Goal: Transaction & Acquisition: Subscribe to service/newsletter

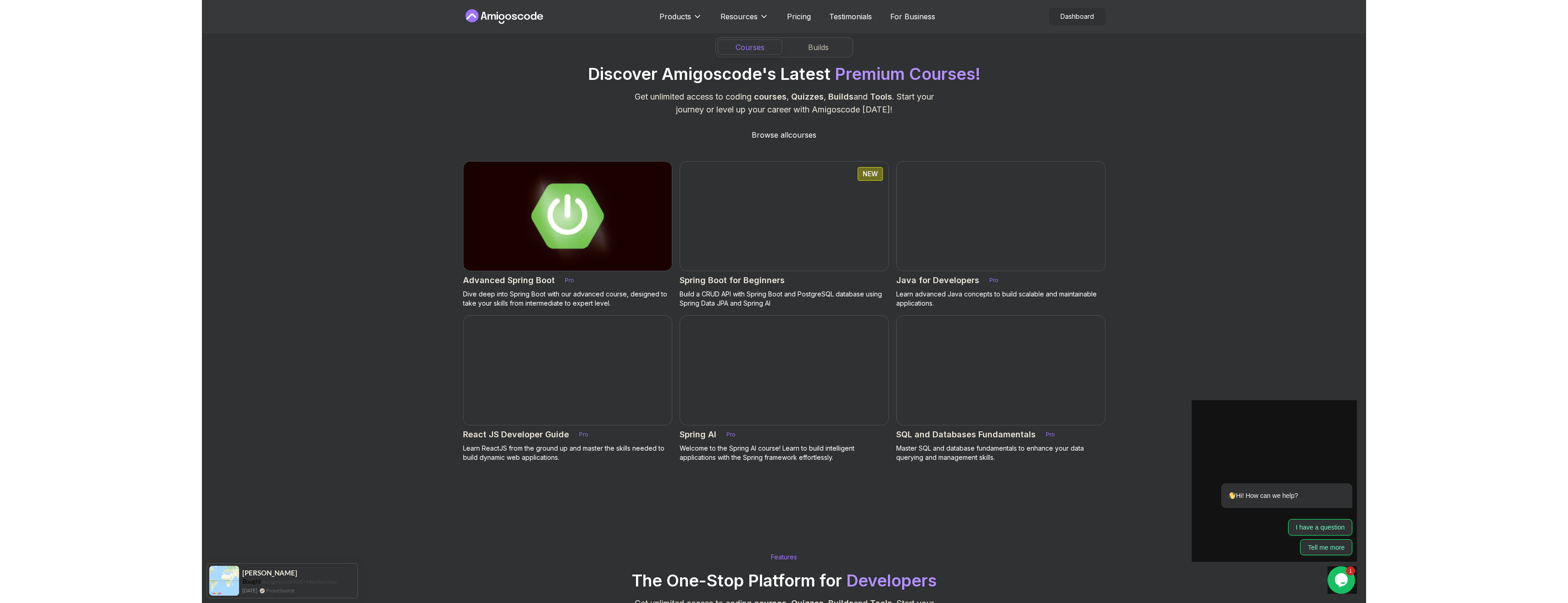
scroll to position [872, 0]
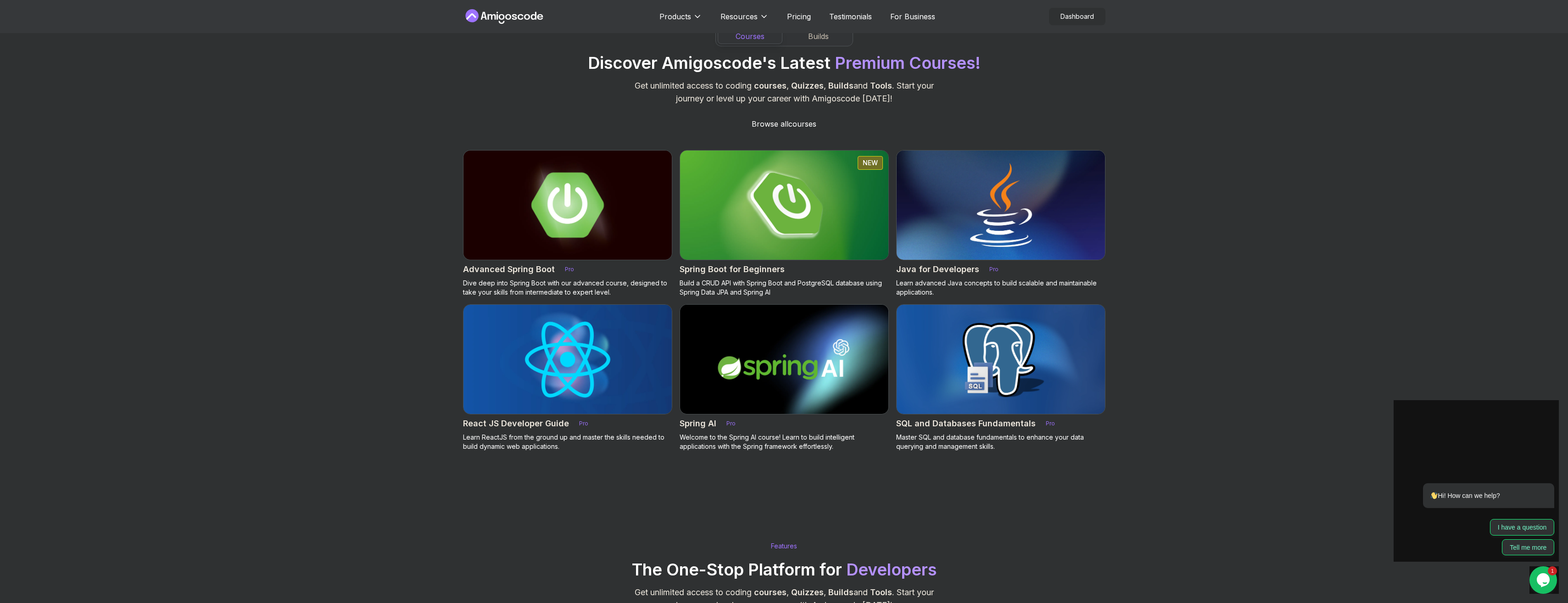
click at [507, 235] on img at bounding box center [567, 205] width 219 height 115
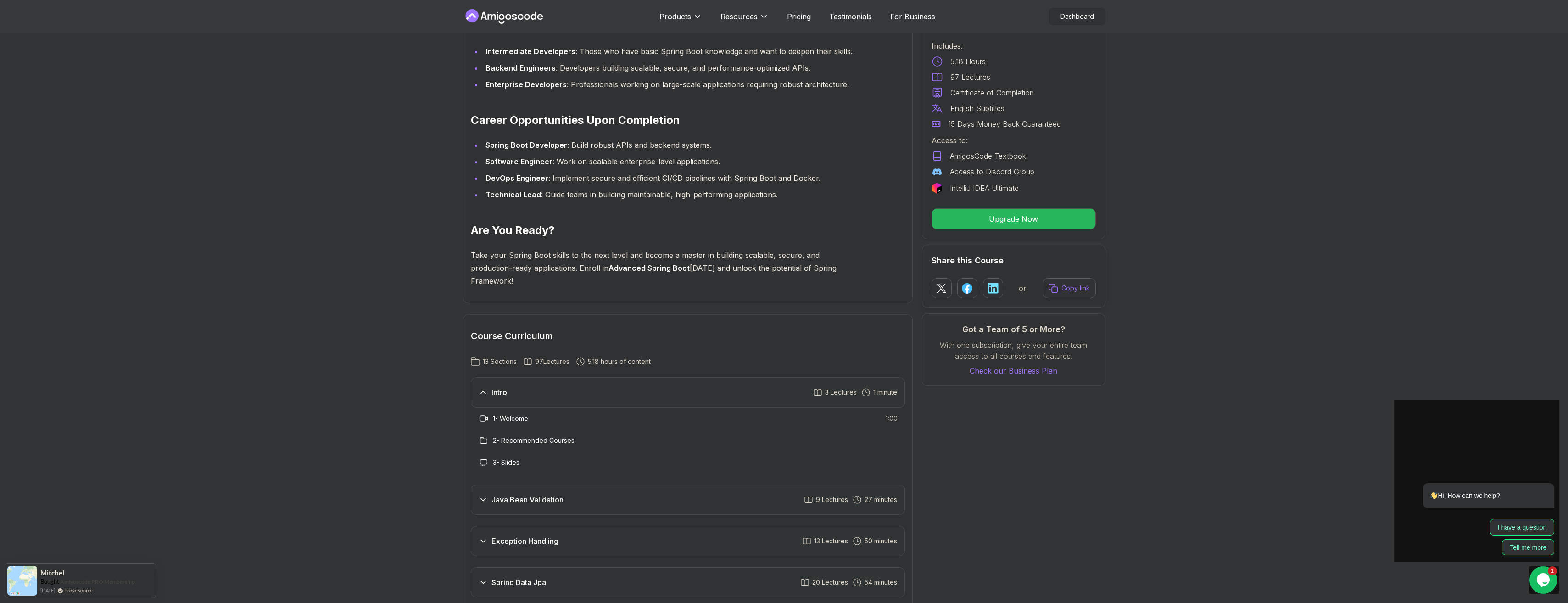
scroll to position [1240, 0]
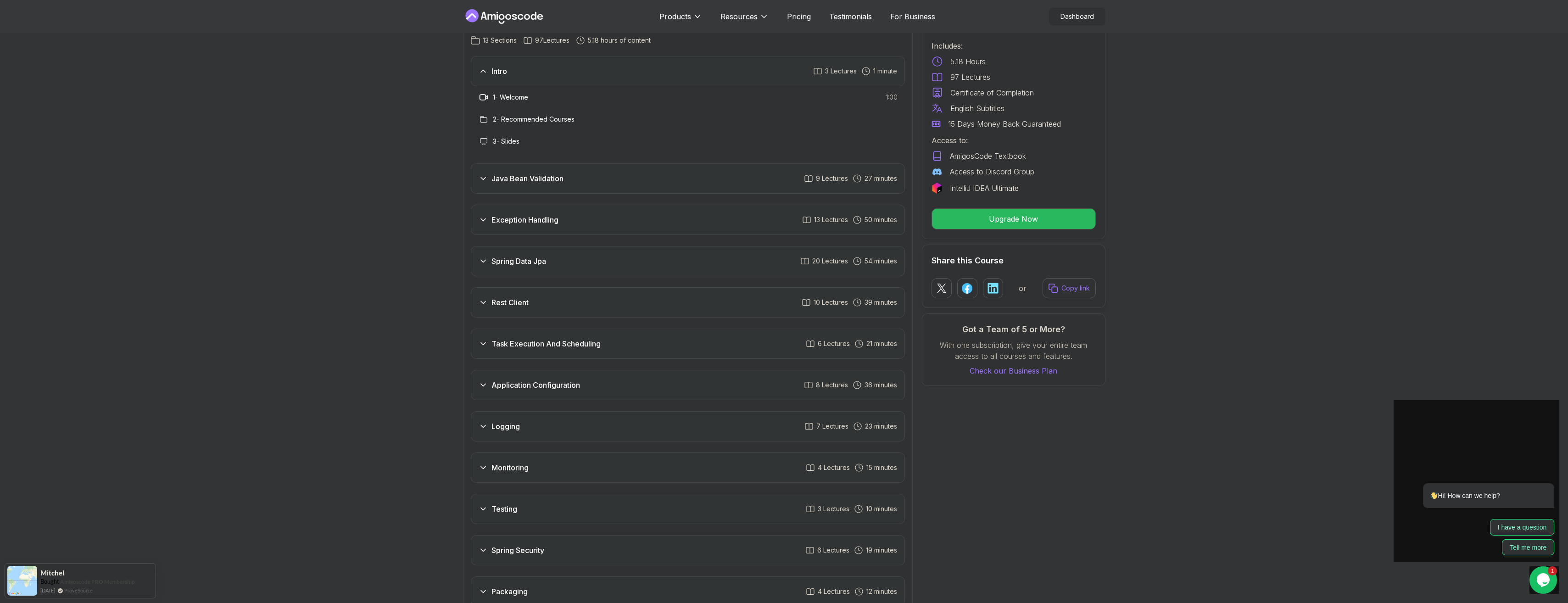
click at [562, 163] on div "Java Bean Validation 9 Lectures 27 minutes" at bounding box center [688, 179] width 434 height 31
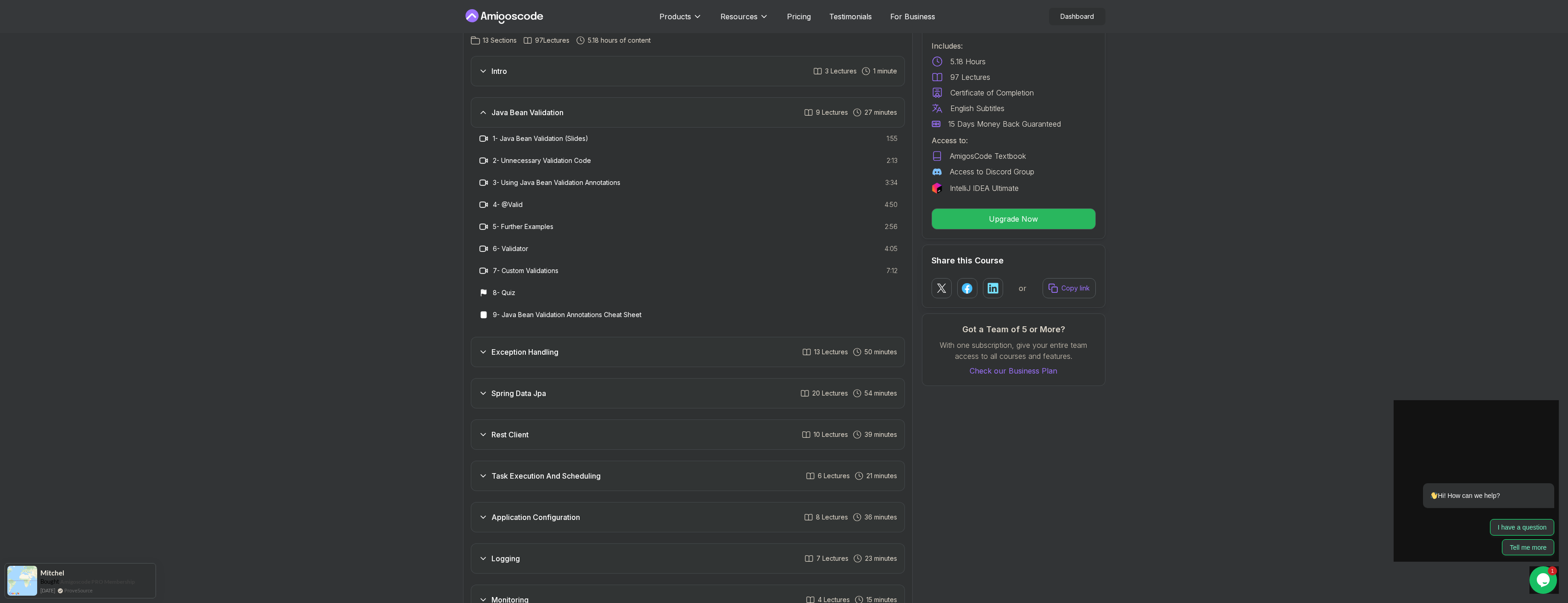
click at [627, 337] on div "Exception Handling 13 Lectures 50 minutes" at bounding box center [688, 352] width 434 height 31
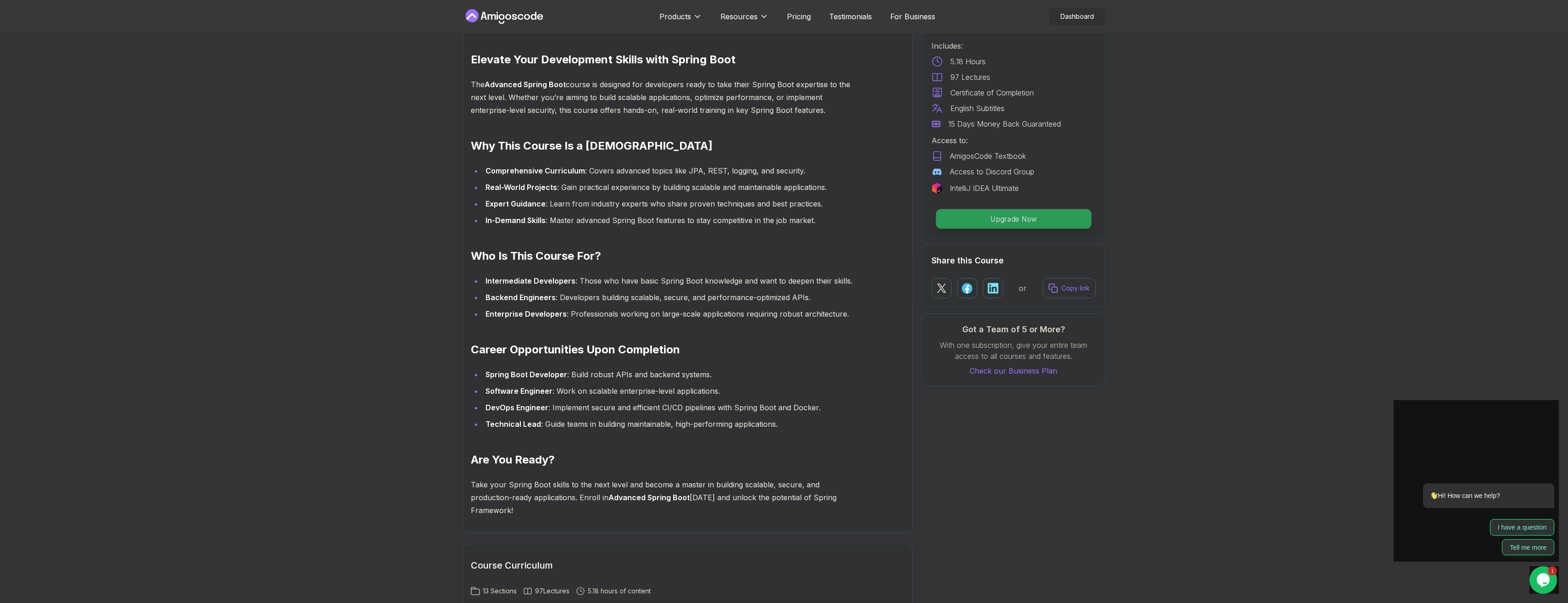
click at [777, 216] on p "Upgrade Now" at bounding box center [1013, 219] width 155 height 20
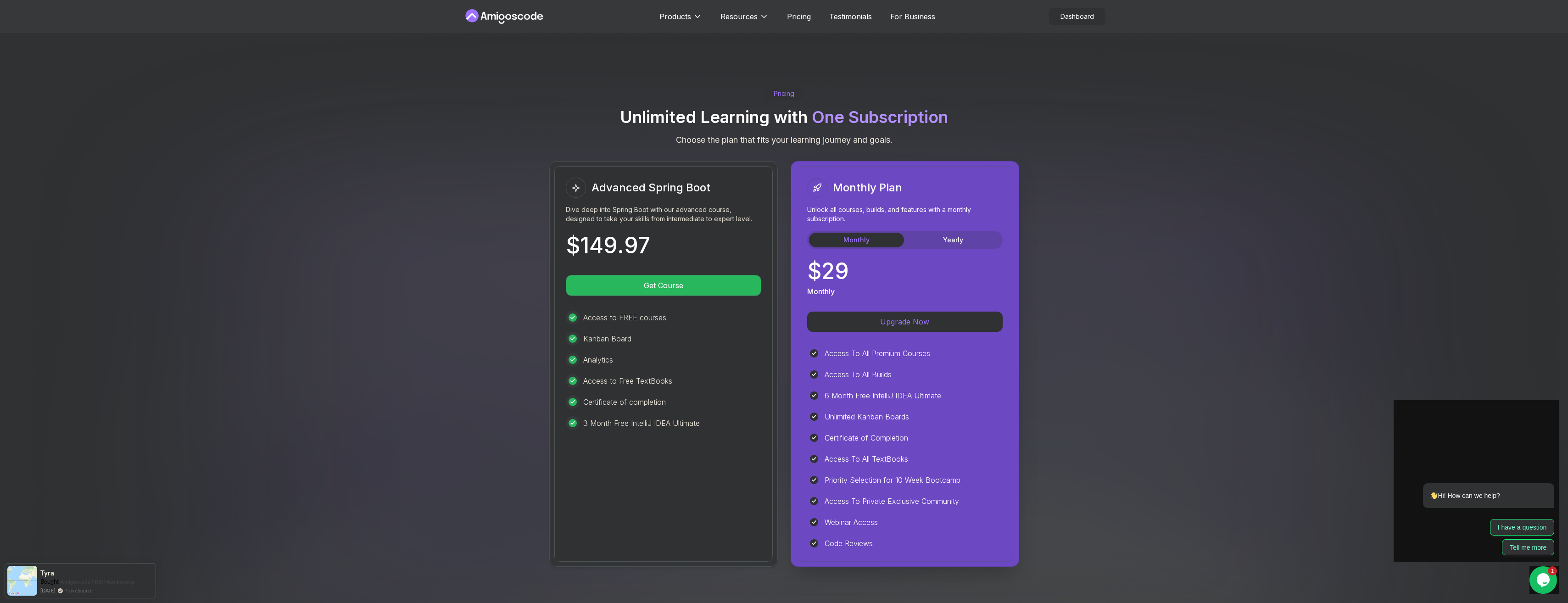
scroll to position [2158, 0]
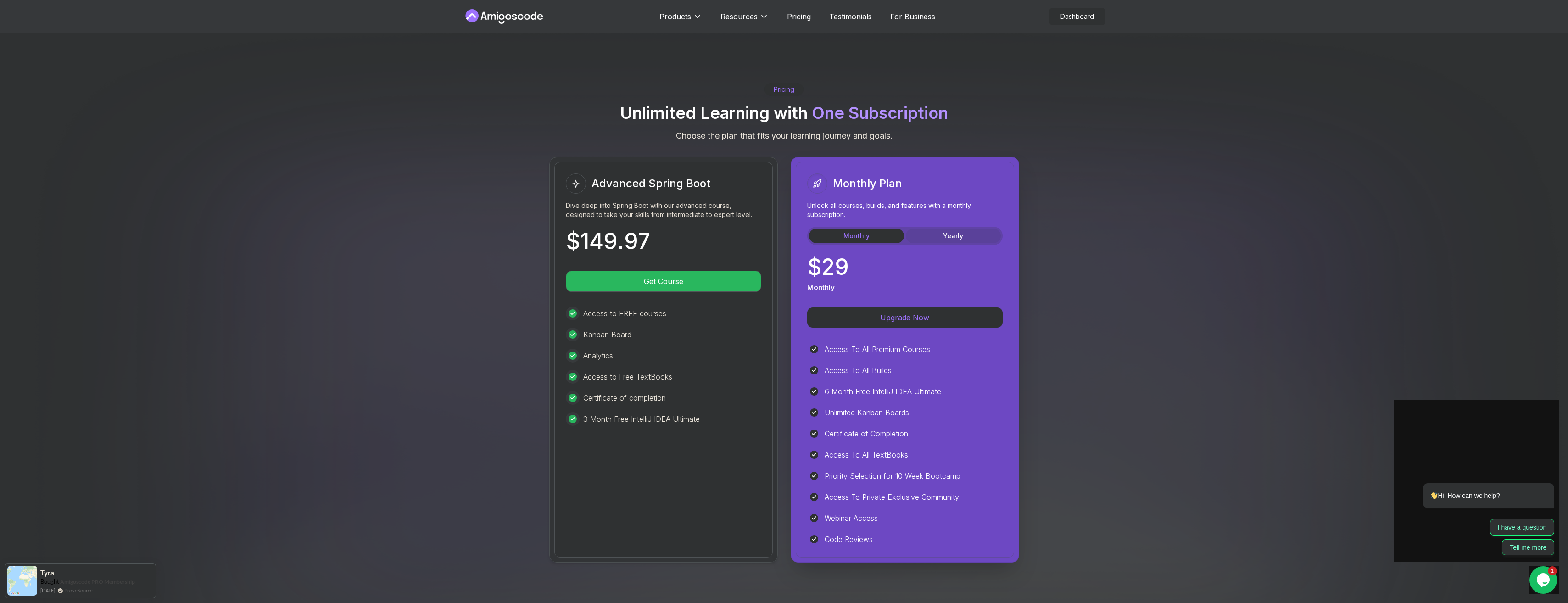
click at [777, 229] on button "Yearly" at bounding box center [953, 236] width 95 height 15
click at [777, 229] on button "Monthly" at bounding box center [856, 236] width 95 height 15
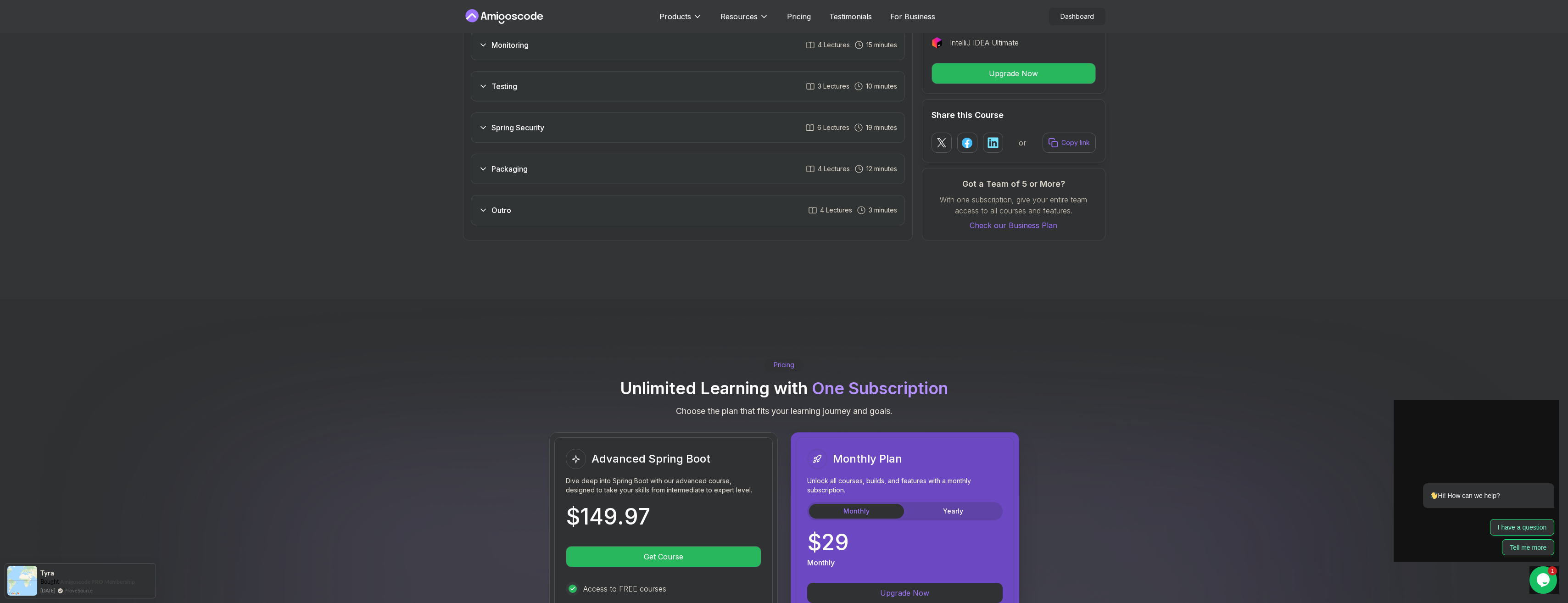
scroll to position [1653, 0]
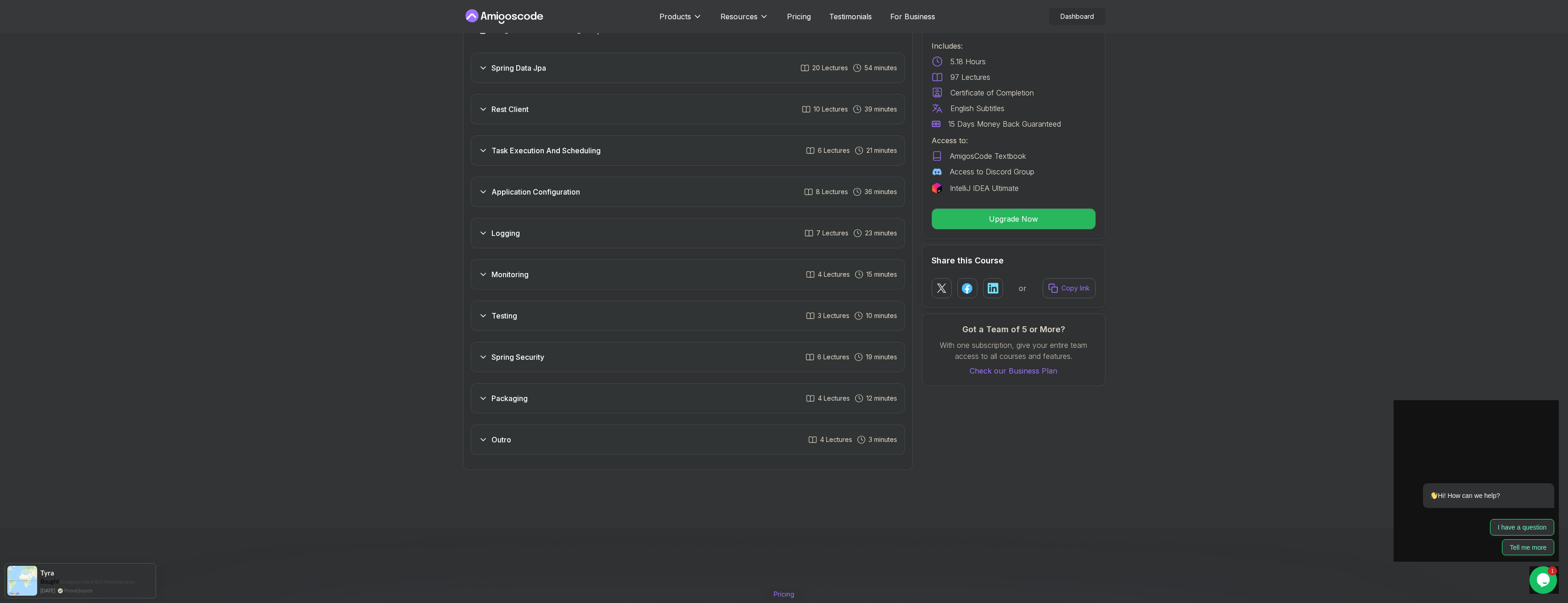
click at [547, 305] on div "Testing 3 Lectures 10 minutes" at bounding box center [688, 316] width 434 height 31
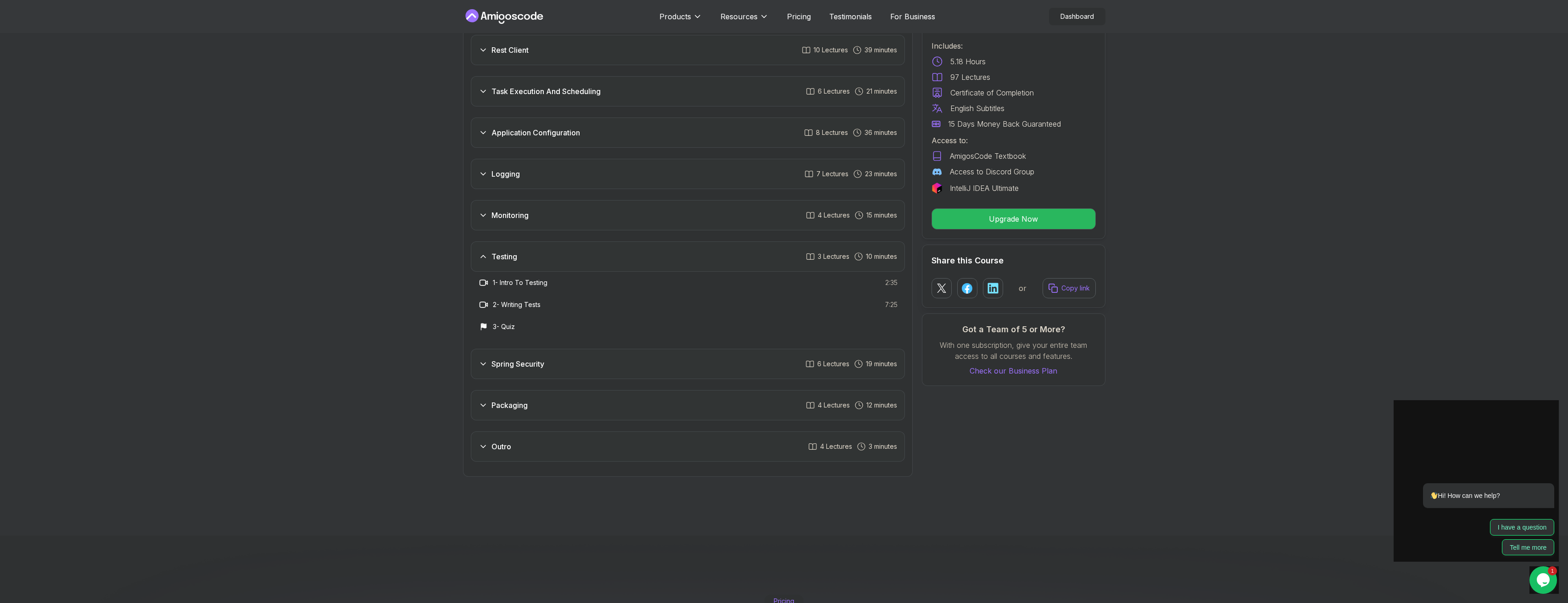
scroll to position [1424, 0]
click at [631, 395] on div "Packaging 4 Lectures 12 minutes" at bounding box center [688, 408] width 434 height 31
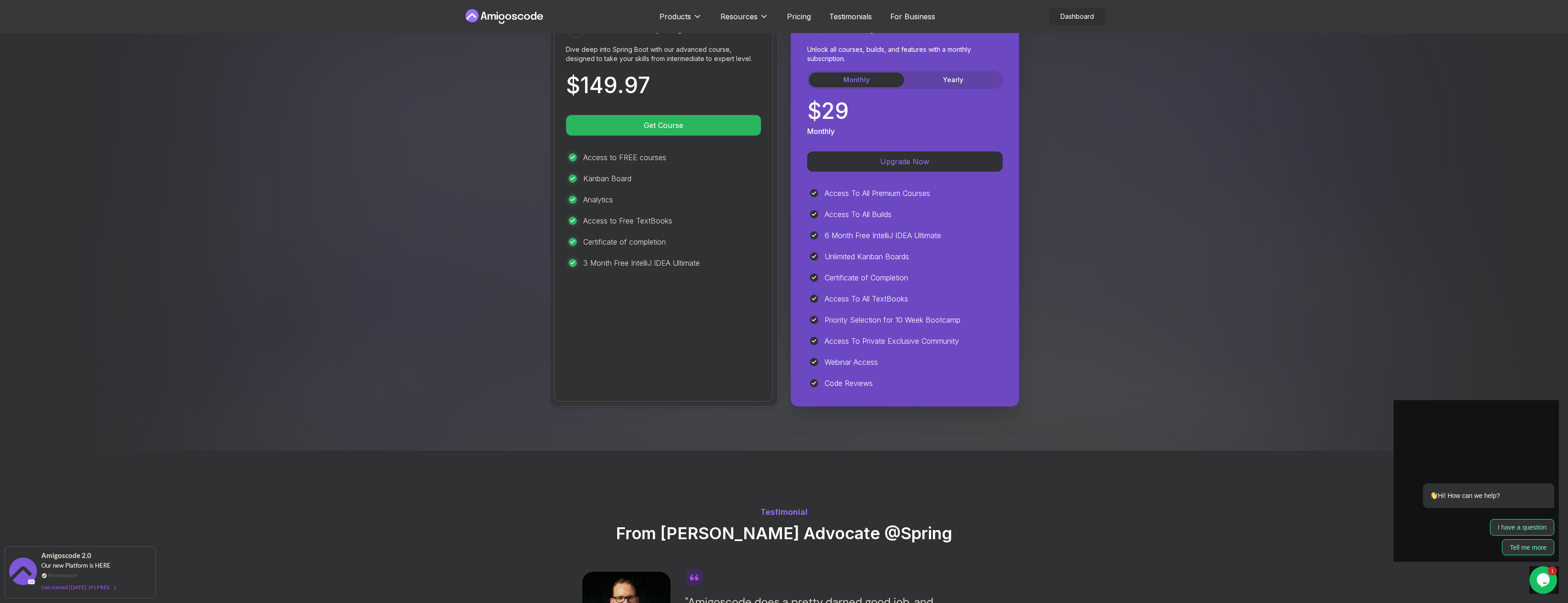
scroll to position [2112, 0]
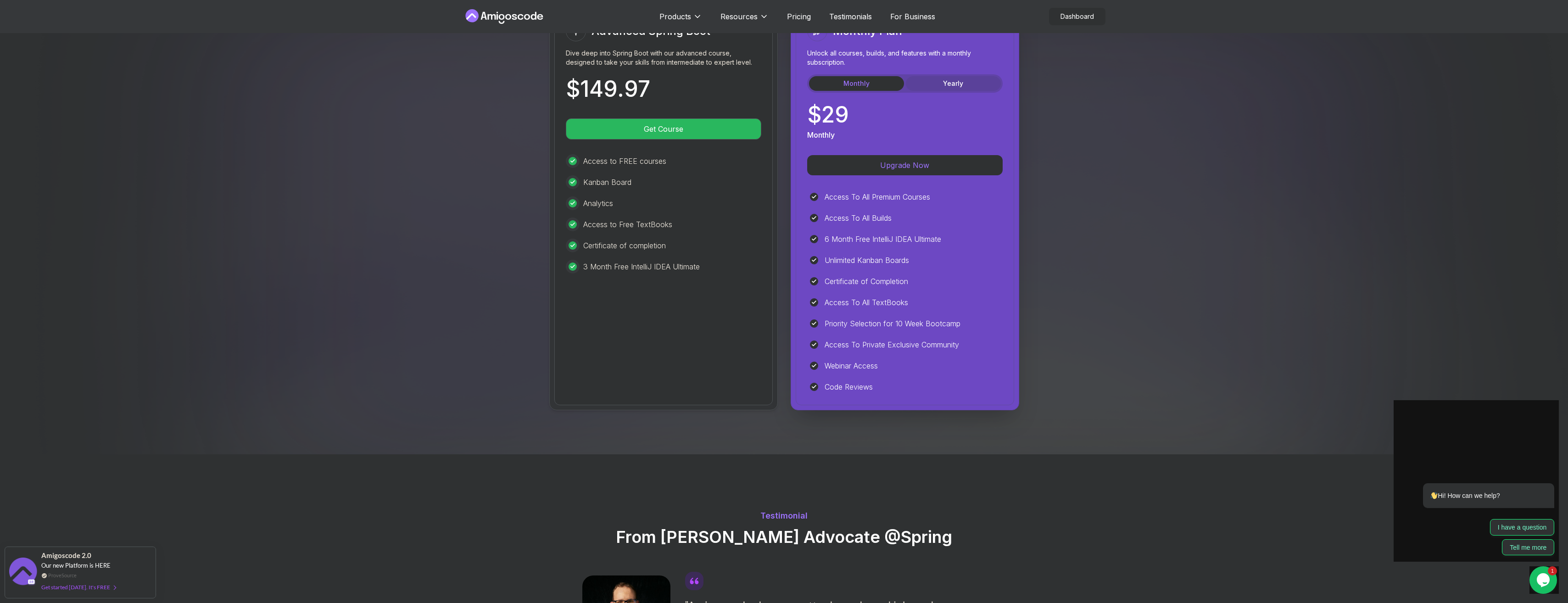
click at [777, 76] on button "Yearly" at bounding box center [953, 84] width 95 height 15
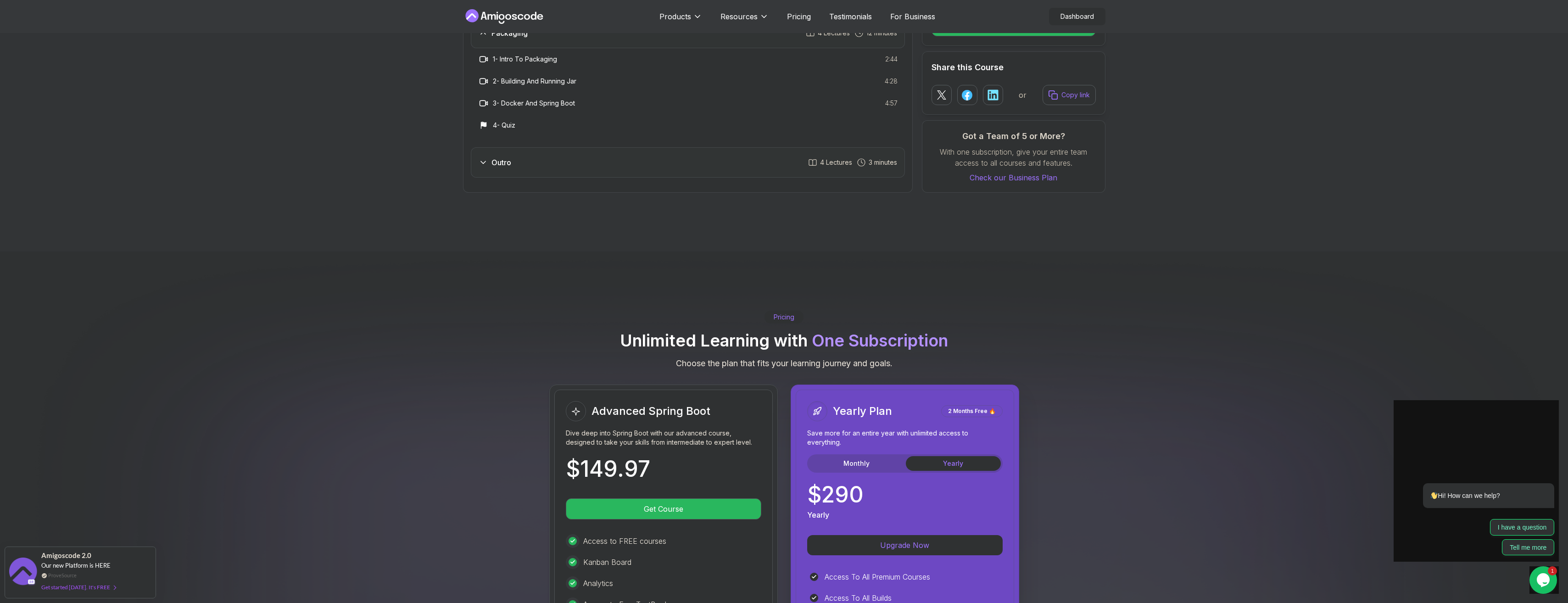
scroll to position [1974, 0]
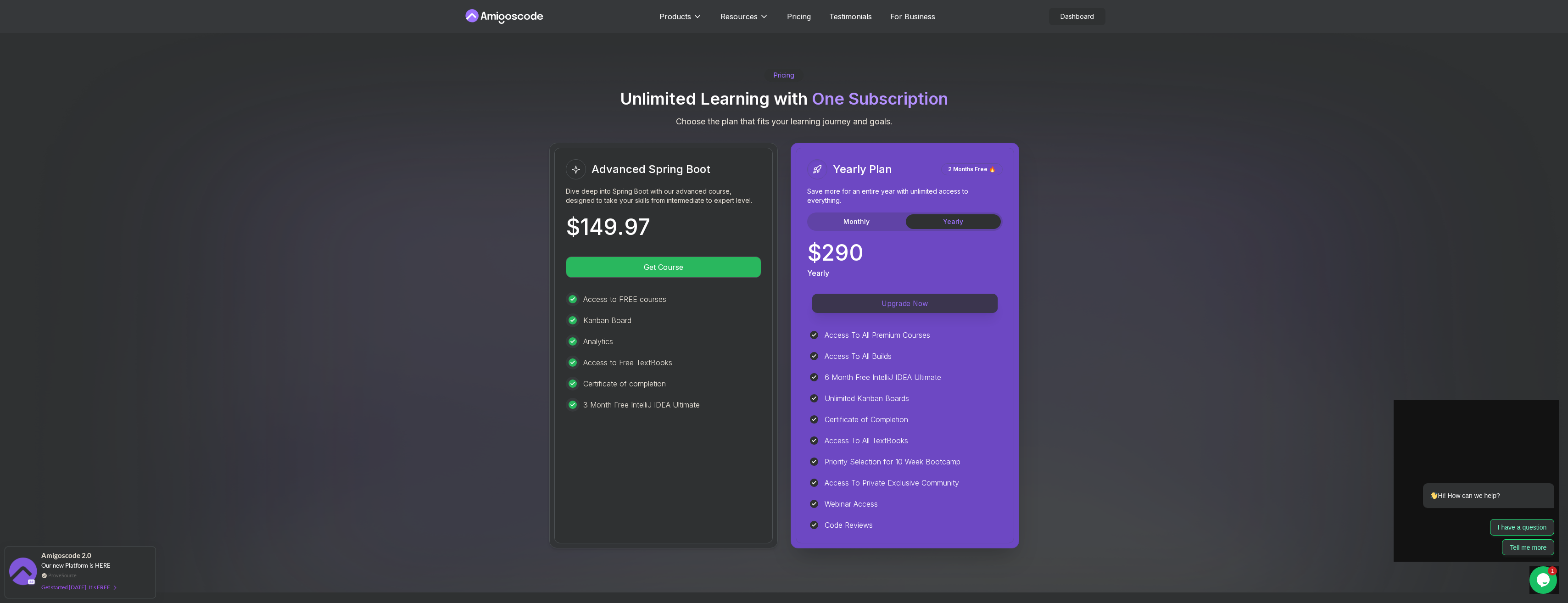
click at [777, 294] on p "Upgrade Now" at bounding box center [905, 303] width 186 height 20
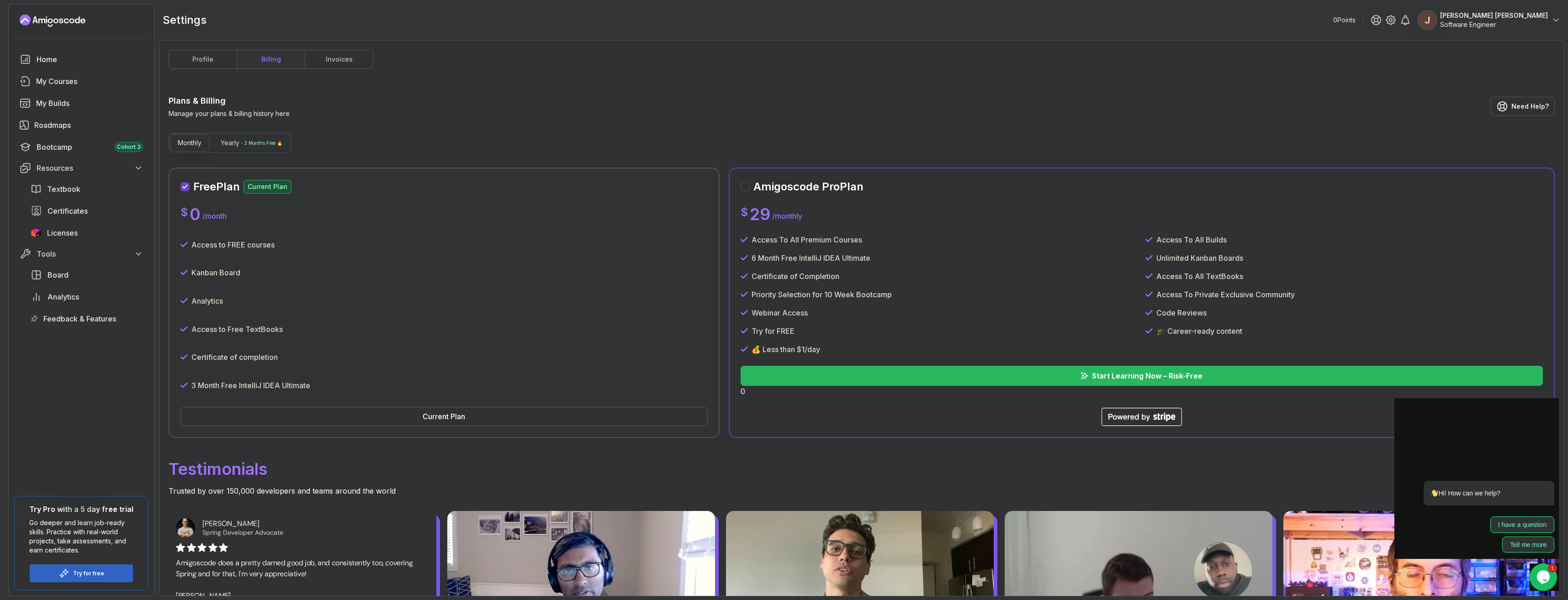
click at [250, 146] on p "2 Months Free 🔥" at bounding box center [264, 142] width 38 height 9
click at [774, 376] on p "Start Learning Now – Risk-Free" at bounding box center [1147, 376] width 111 height 11
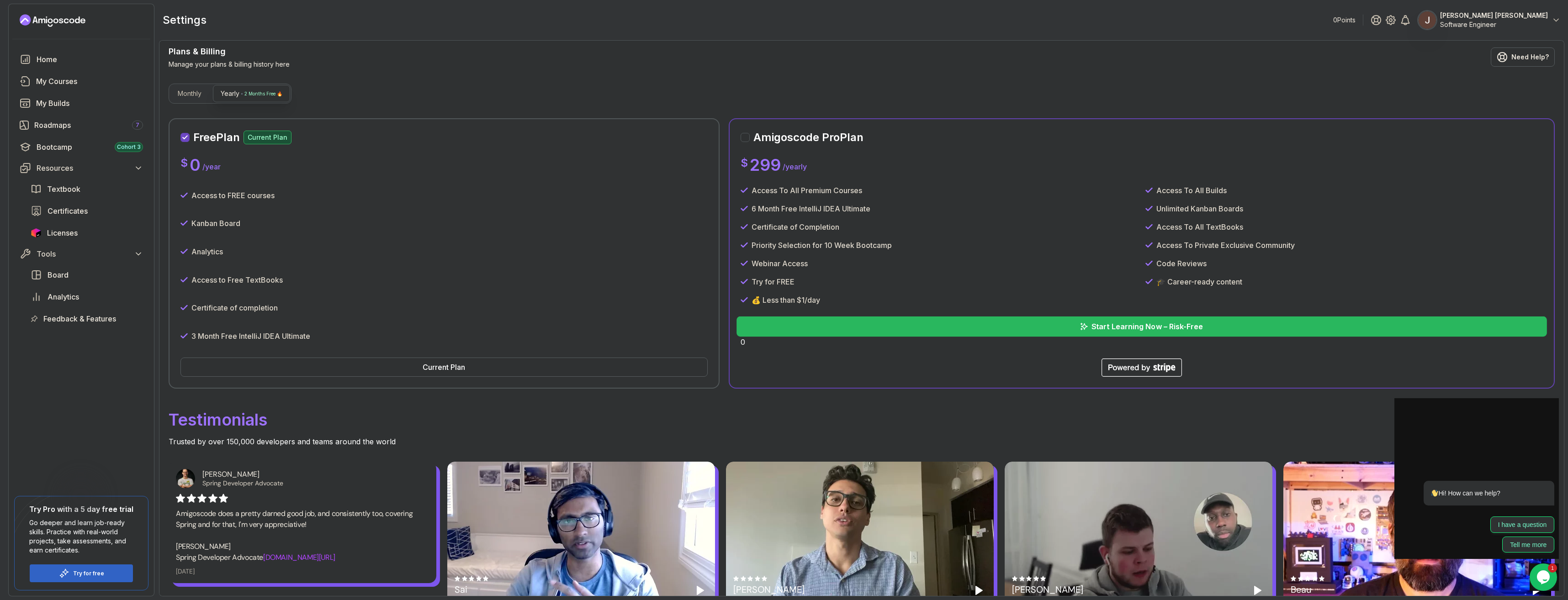
scroll to position [46, 0]
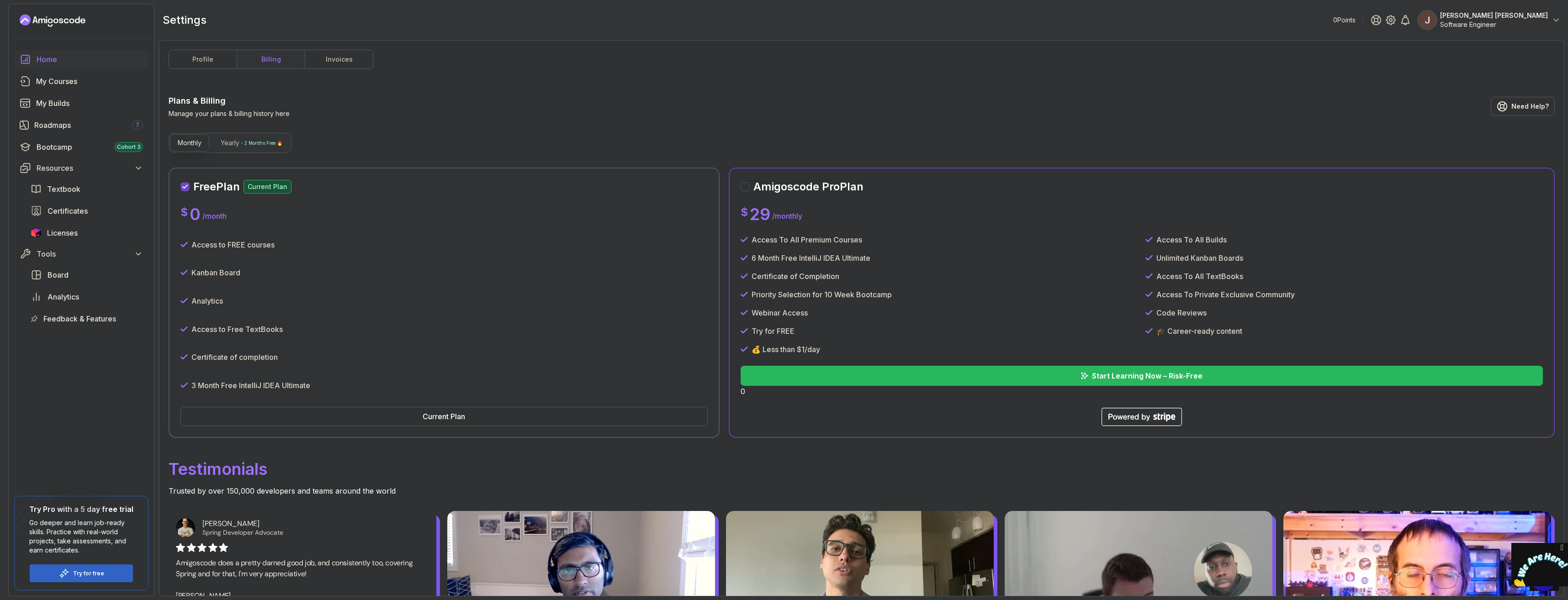
click at [64, 59] on div "Home" at bounding box center [89, 60] width 107 height 11
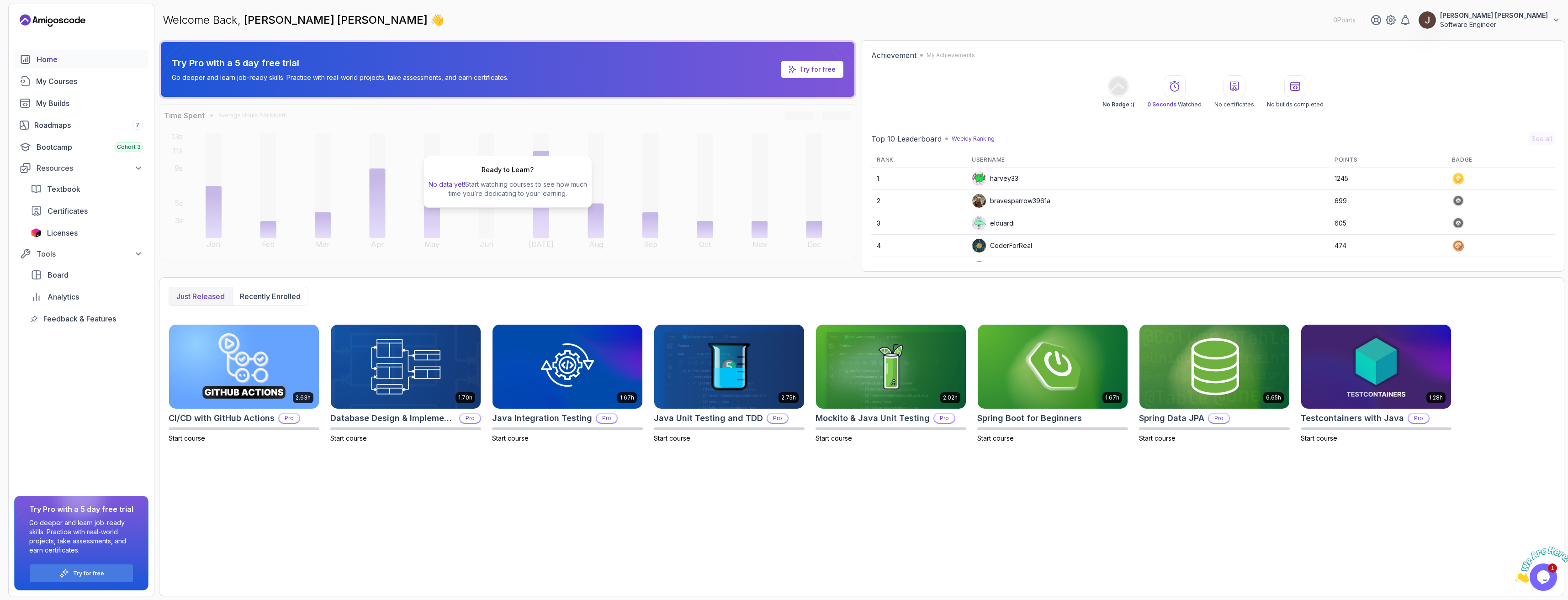
click at [881, 494] on div "Just released Recently enrolled 2.63h CI/CD with GitHub Actions Pro Start cours…" at bounding box center [861, 437] width 1405 height 319
click at [1417, 26] on div "Jose Daniel Luis Martinez Software Engineer" at bounding box center [1466, 20] width 190 height 18
click at [1396, 19] on icon at bounding box center [1391, 20] width 11 height 11
click at [733, 377] on img at bounding box center [729, 366] width 157 height 88
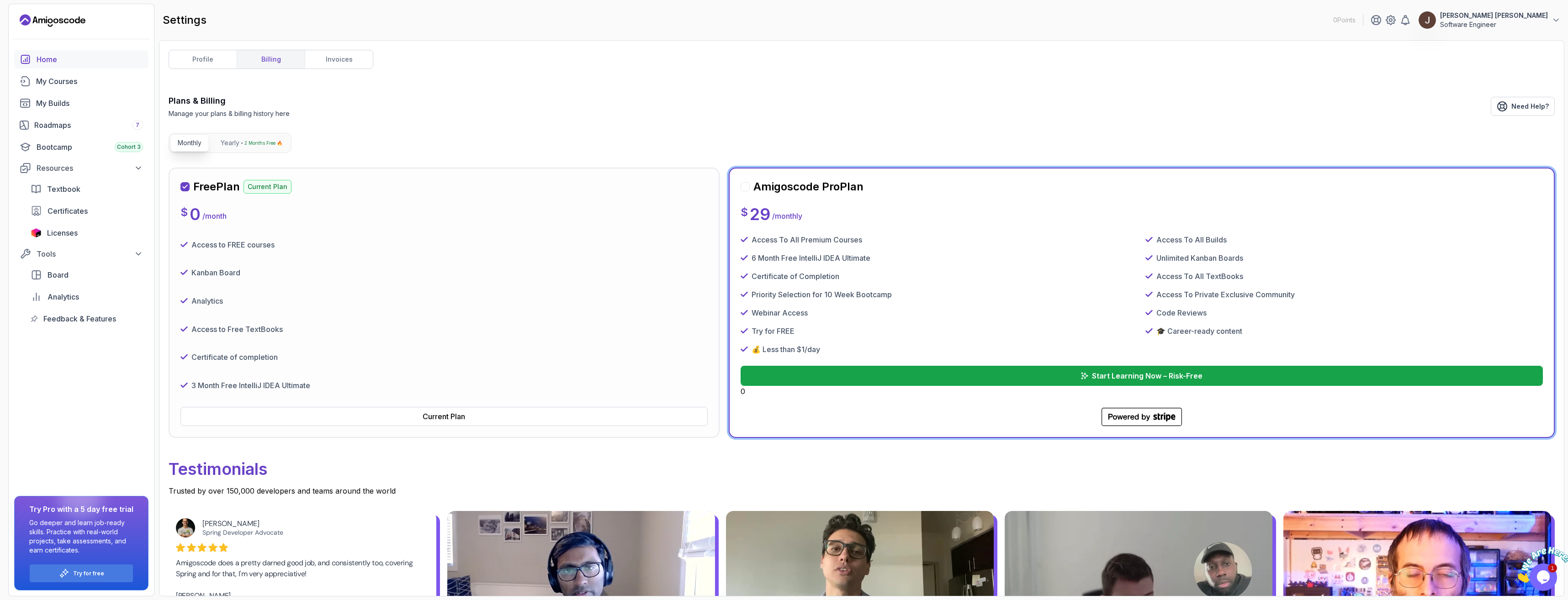
click at [61, 60] on div "Home" at bounding box center [89, 60] width 107 height 11
click at [46, 60] on div "Home" at bounding box center [89, 60] width 107 height 11
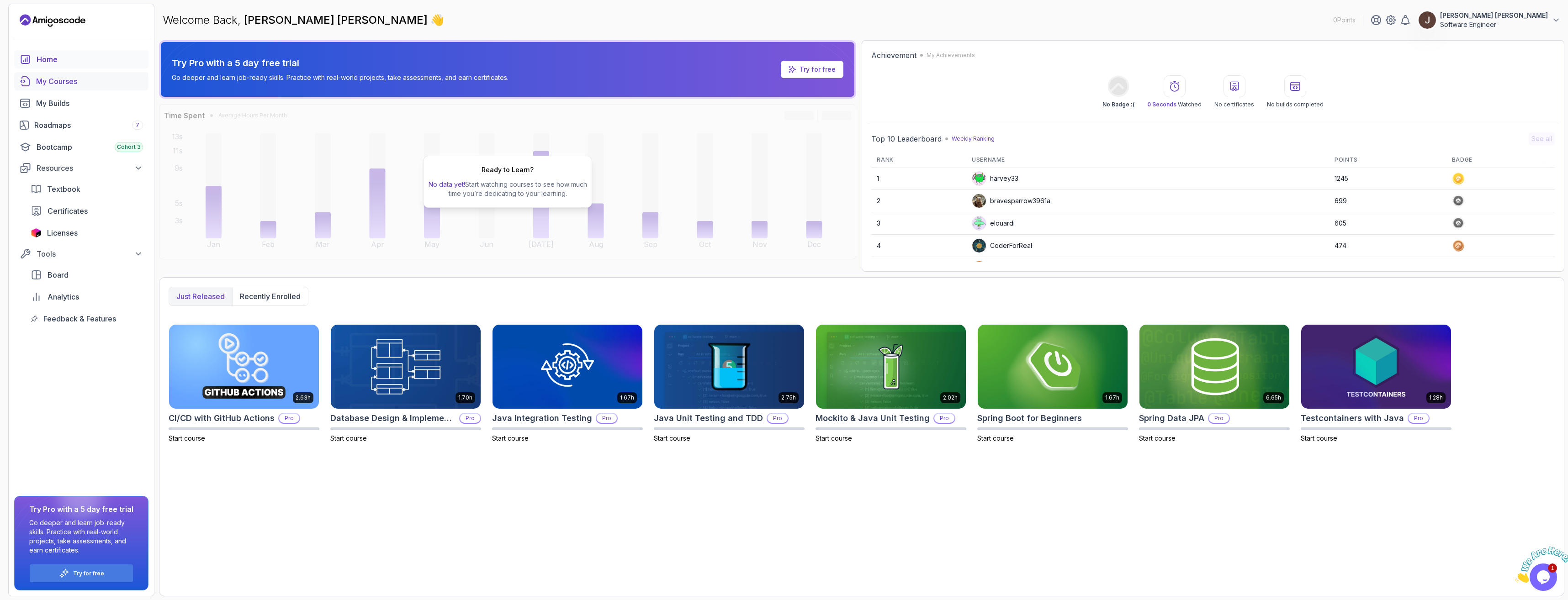
click at [89, 85] on div "My Courses" at bounding box center [89, 82] width 107 height 11
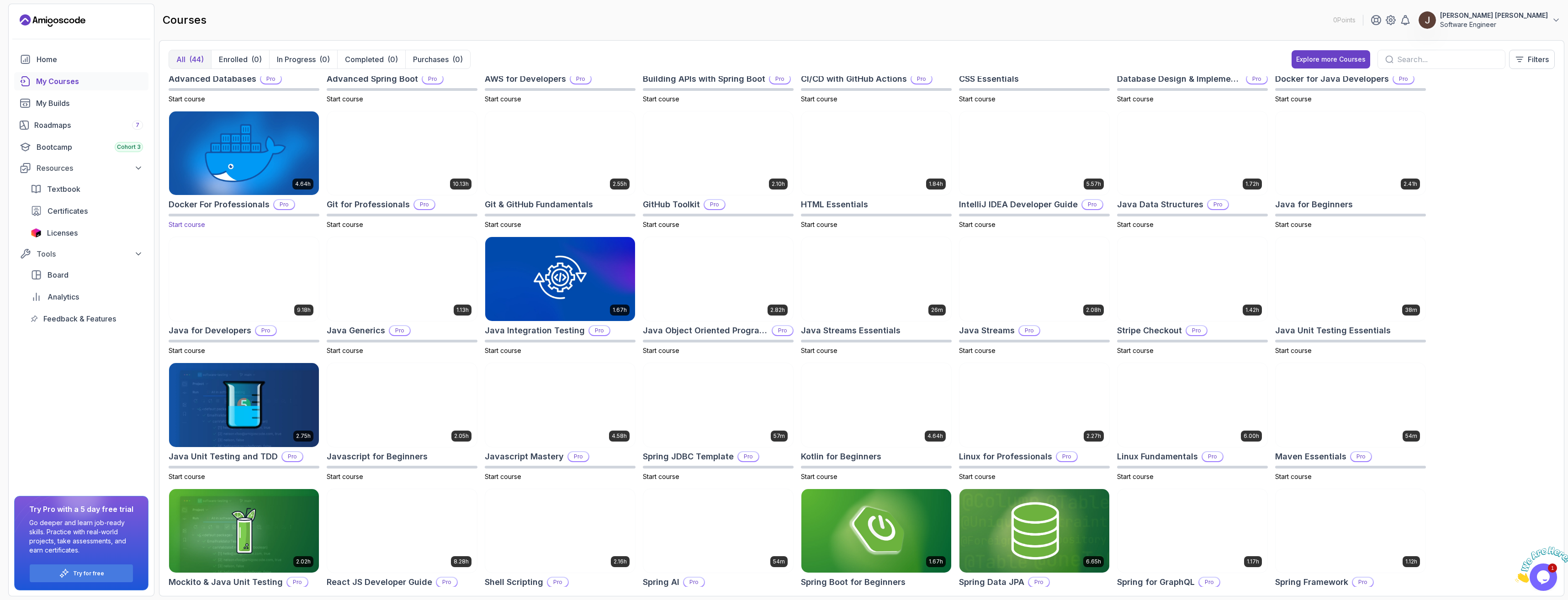
scroll to position [248, 0]
